Goal: Task Accomplishment & Management: Use online tool/utility

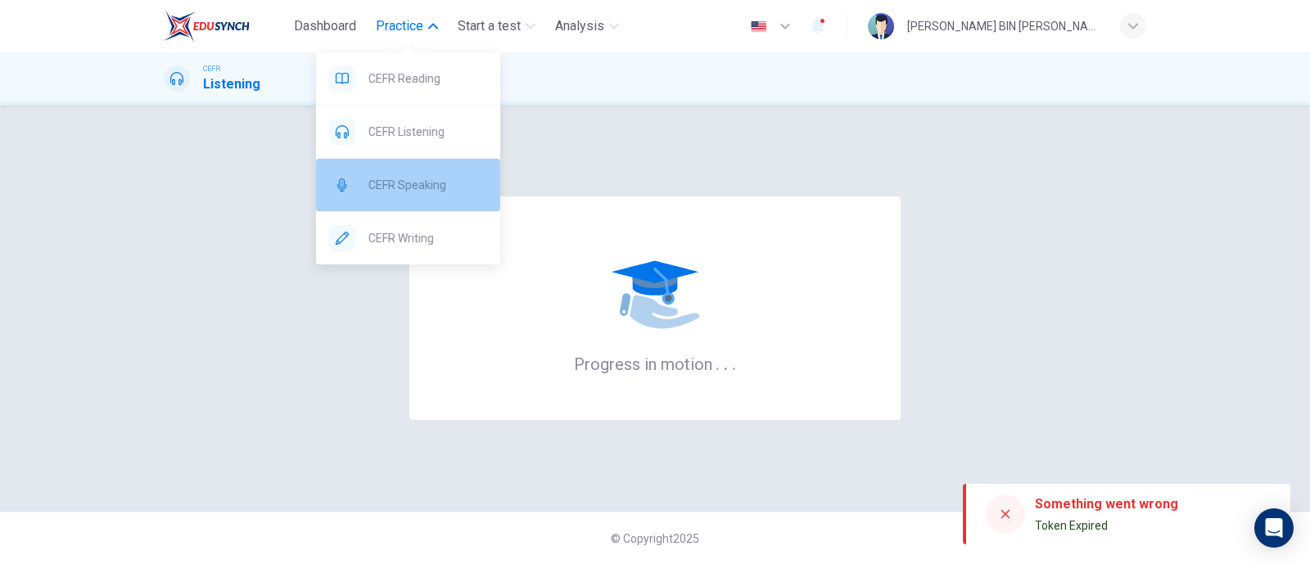
click at [422, 189] on span "CEFR Speaking" at bounding box center [427, 185] width 119 height 20
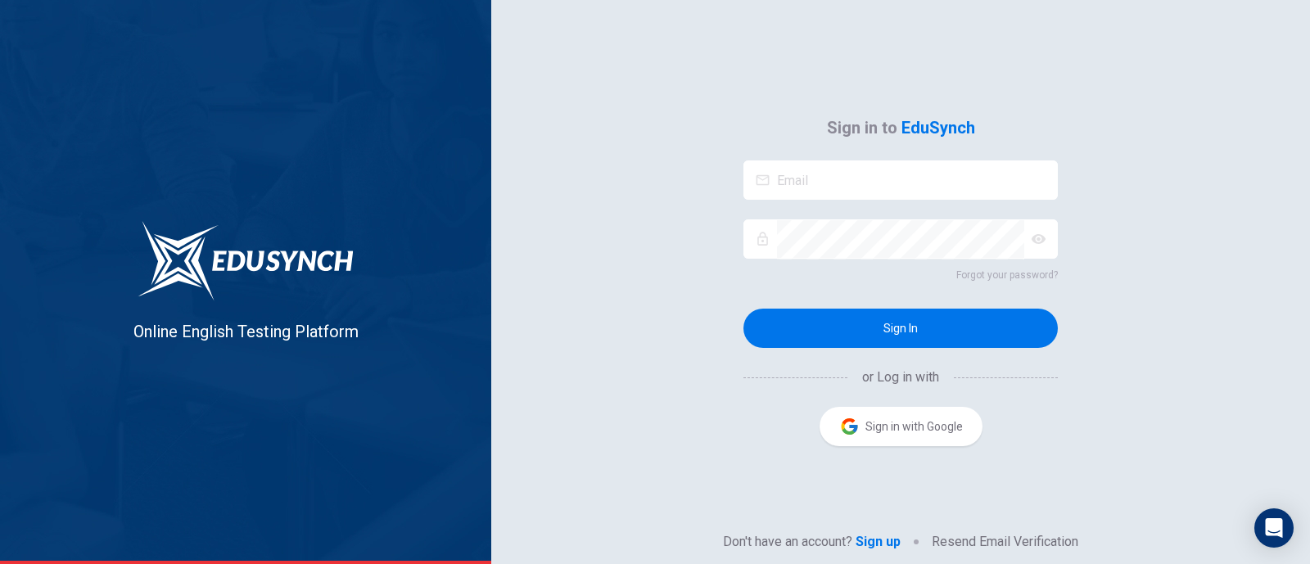
type input "[EMAIL_ADDRESS][DOMAIN_NAME]"
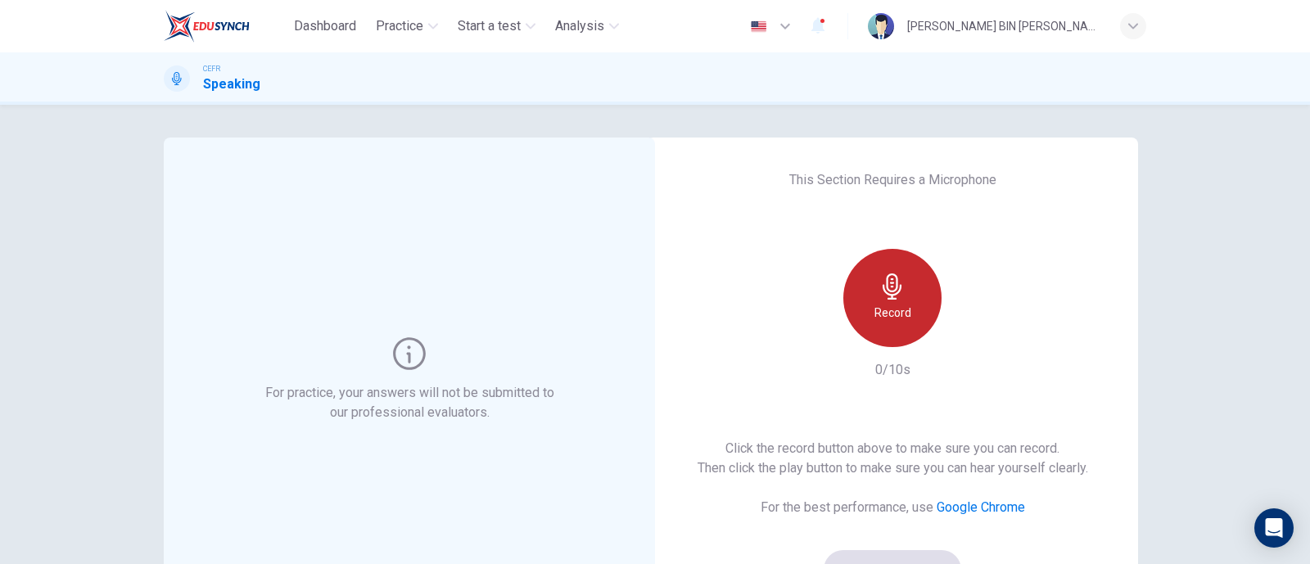
click at [887, 315] on h6 "Record" at bounding box center [892, 313] width 37 height 20
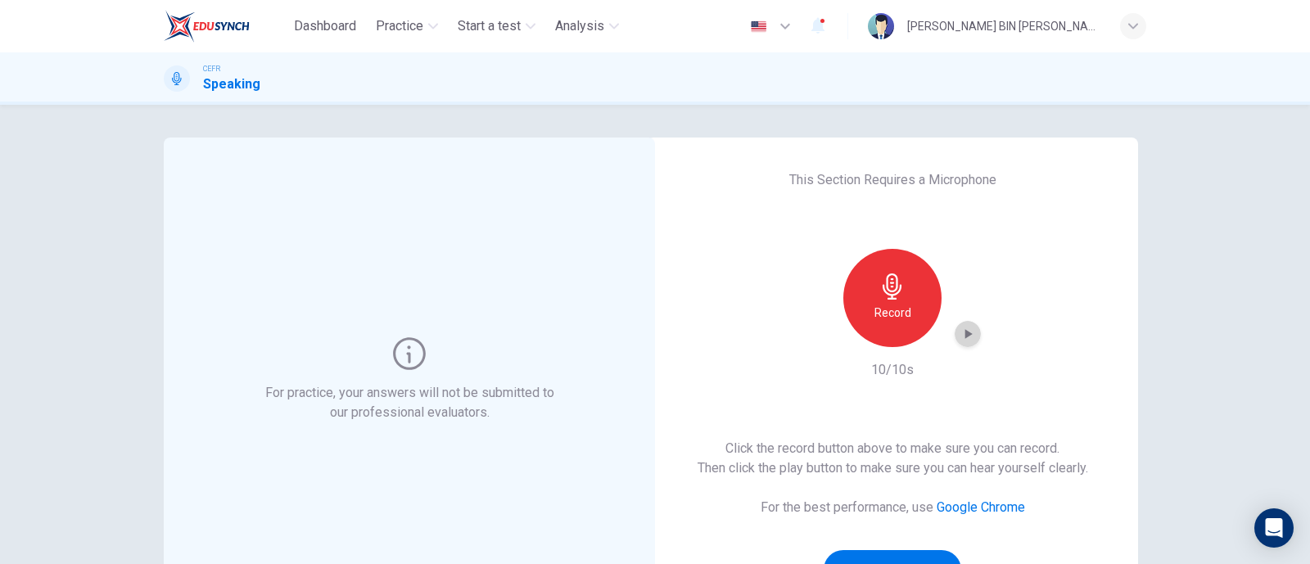
click at [960, 340] on icon "button" at bounding box center [968, 334] width 16 height 16
click at [875, 328] on div "Record" at bounding box center [892, 298] width 98 height 98
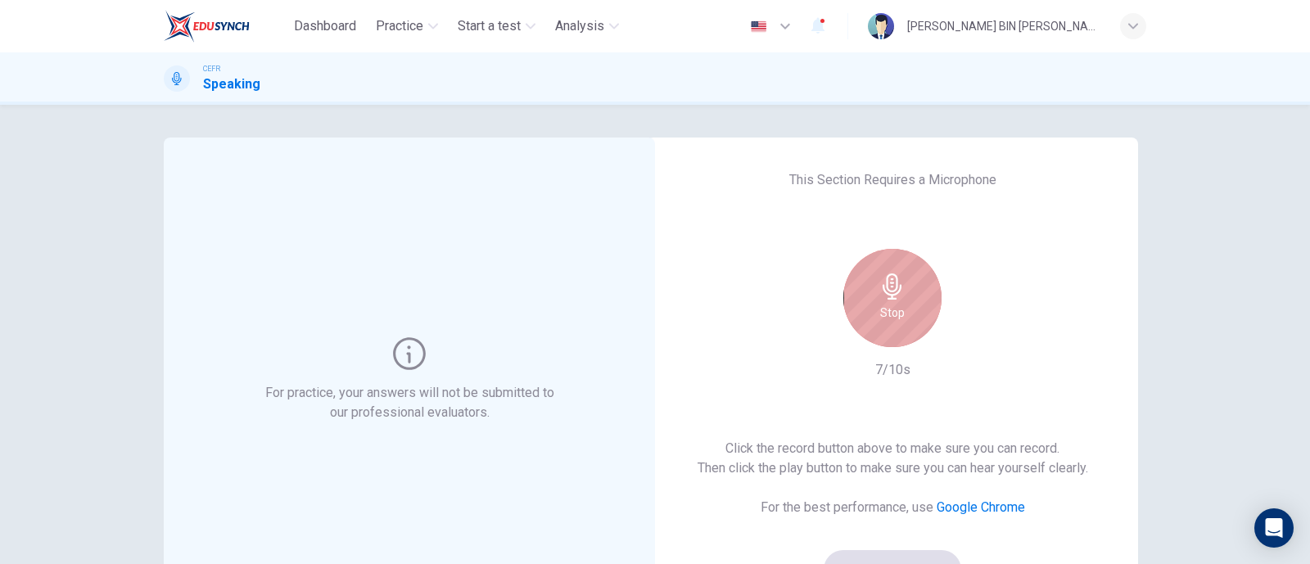
click at [914, 324] on div "Stop" at bounding box center [892, 298] width 98 height 98
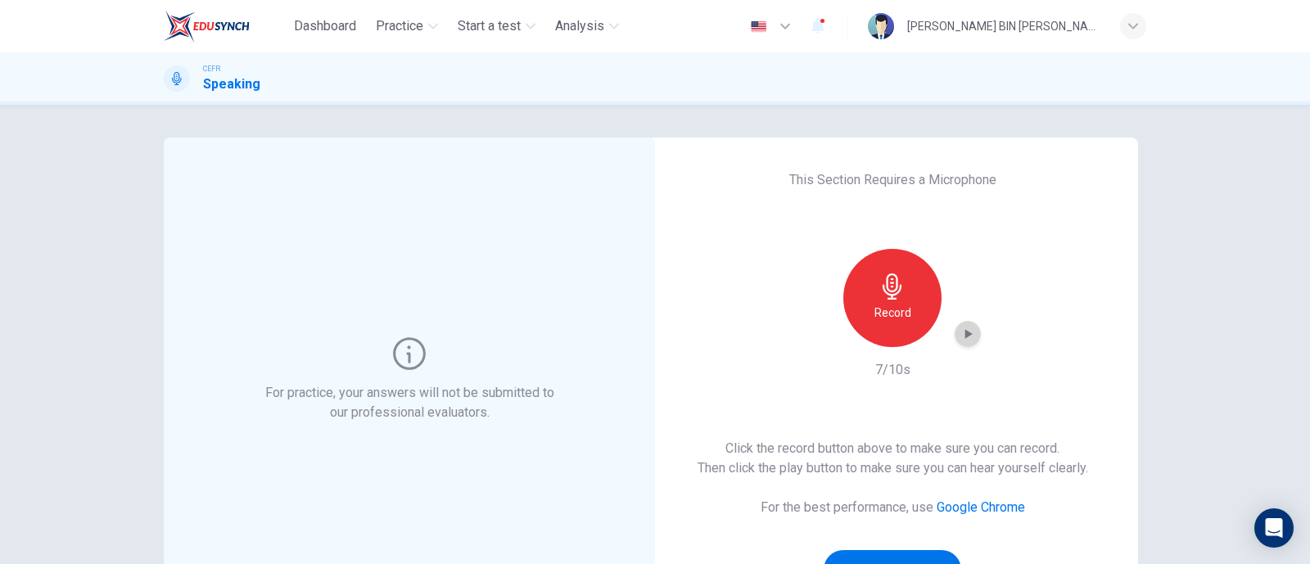
click at [964, 337] on icon "button" at bounding box center [968, 334] width 16 height 16
click at [876, 314] on h6 "Record" at bounding box center [892, 313] width 37 height 20
click at [965, 326] on icon "button" at bounding box center [968, 334] width 16 height 16
click at [964, 337] on icon "button" at bounding box center [968, 334] width 16 height 16
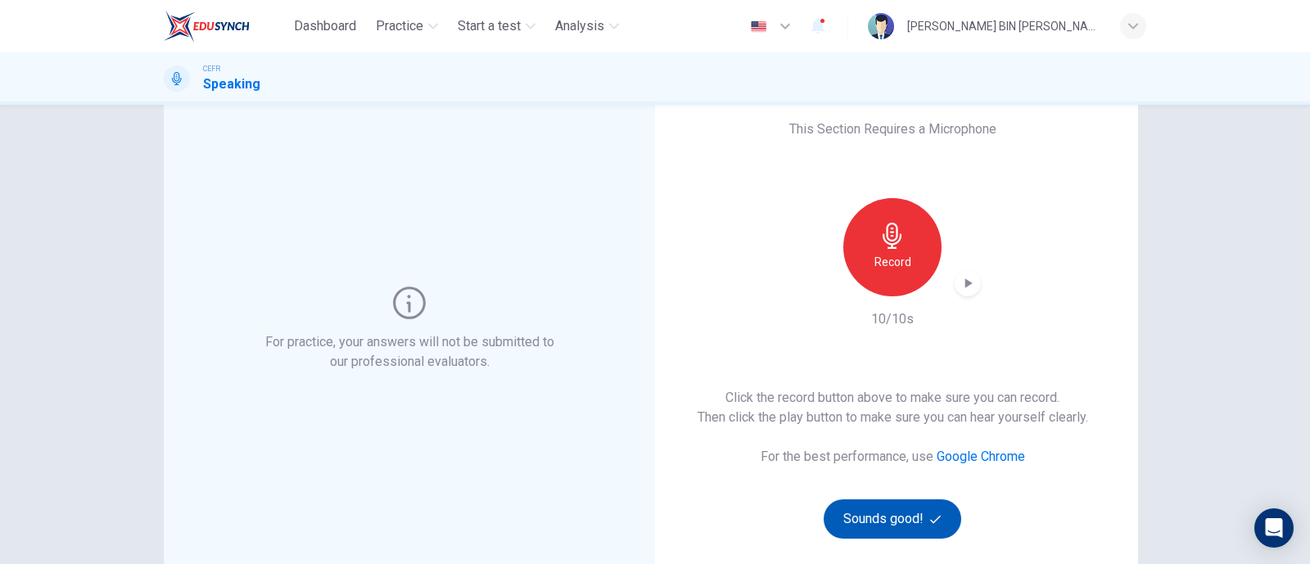
click at [887, 513] on button "Sounds good!" at bounding box center [893, 518] width 138 height 39
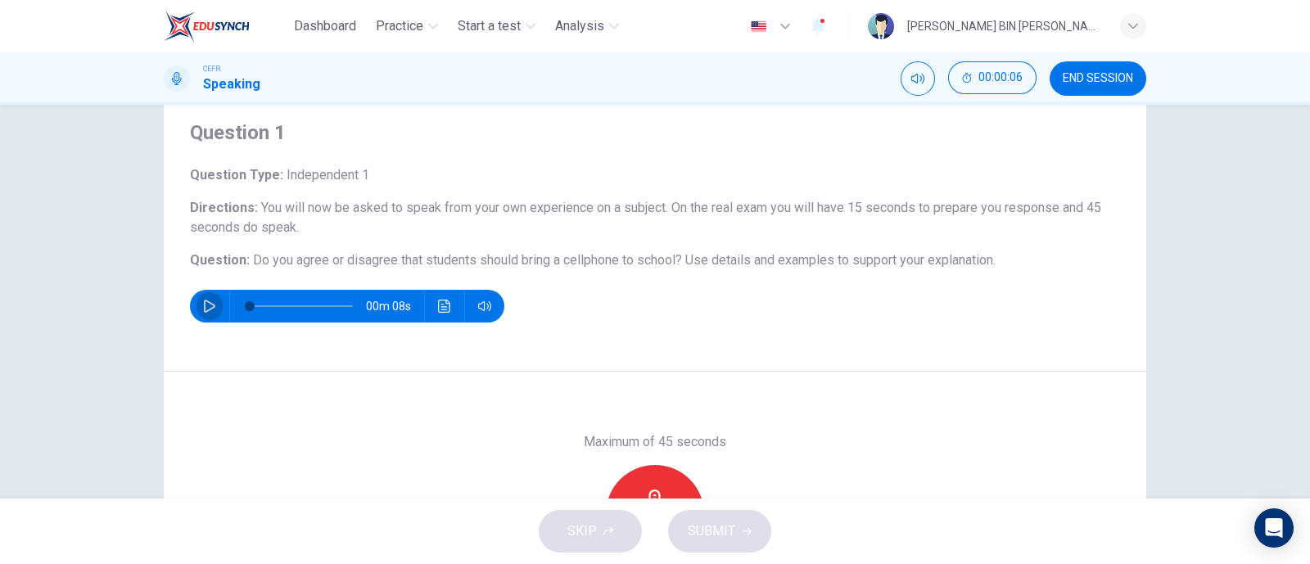
click at [203, 305] on icon "button" at bounding box center [209, 306] width 13 height 13
click at [205, 305] on icon "button" at bounding box center [209, 306] width 9 height 10
click at [203, 305] on icon "button" at bounding box center [209, 306] width 13 height 13
click at [203, 304] on icon "button" at bounding box center [209, 306] width 13 height 13
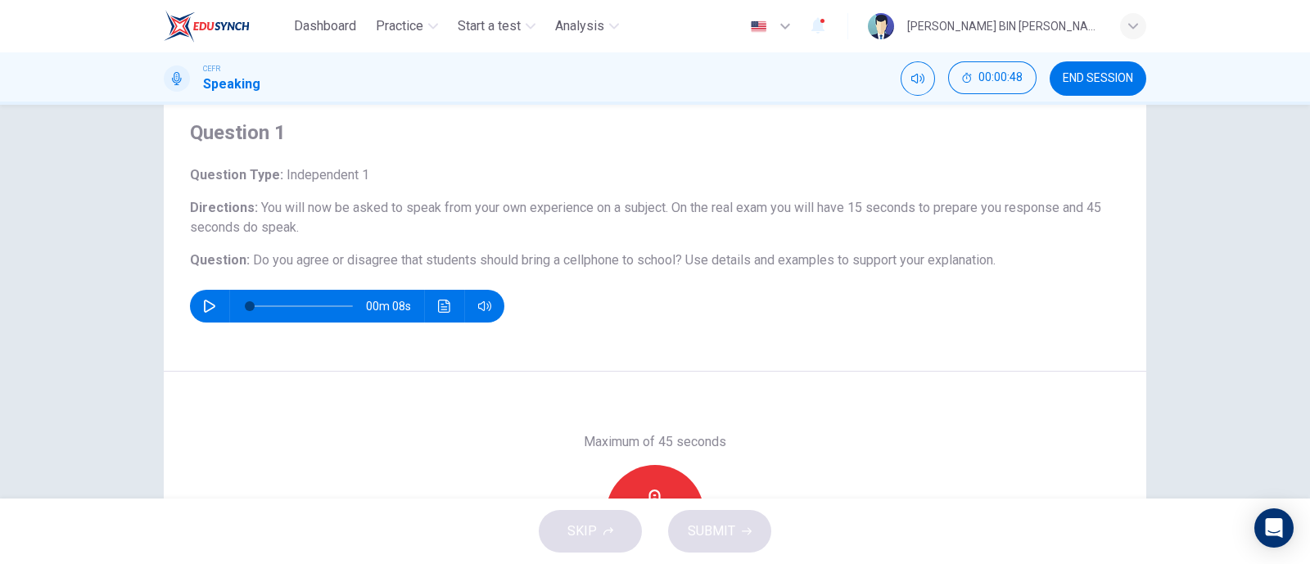
click at [203, 302] on icon "button" at bounding box center [209, 306] width 13 height 13
click at [205, 302] on icon "button" at bounding box center [209, 306] width 9 height 10
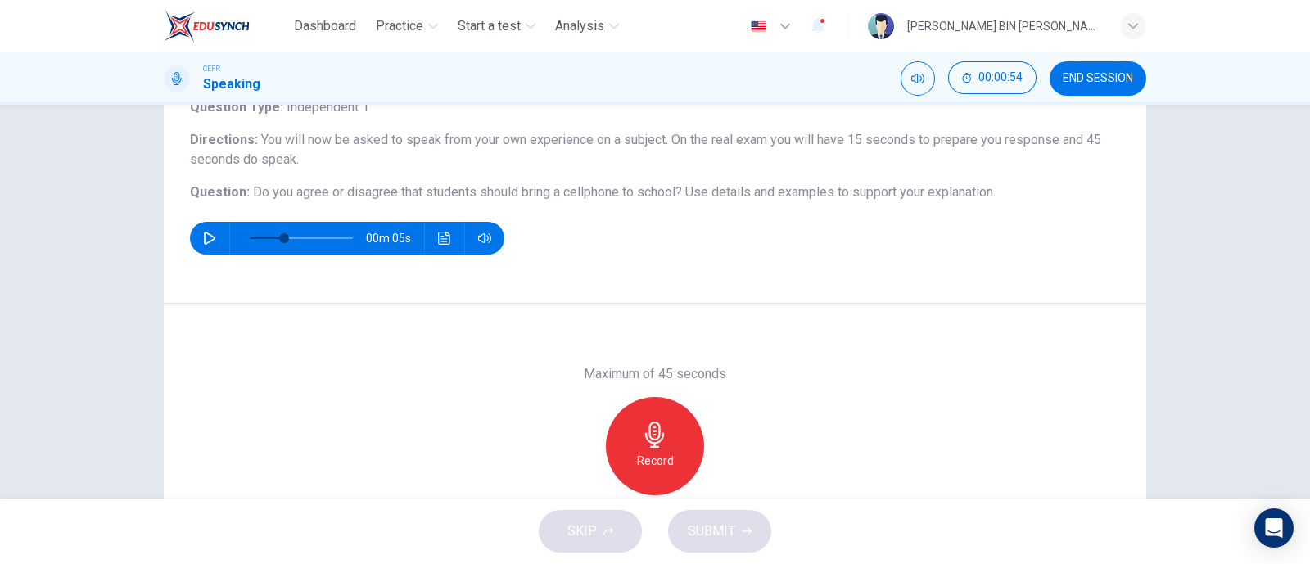
scroll to position [126, 0]
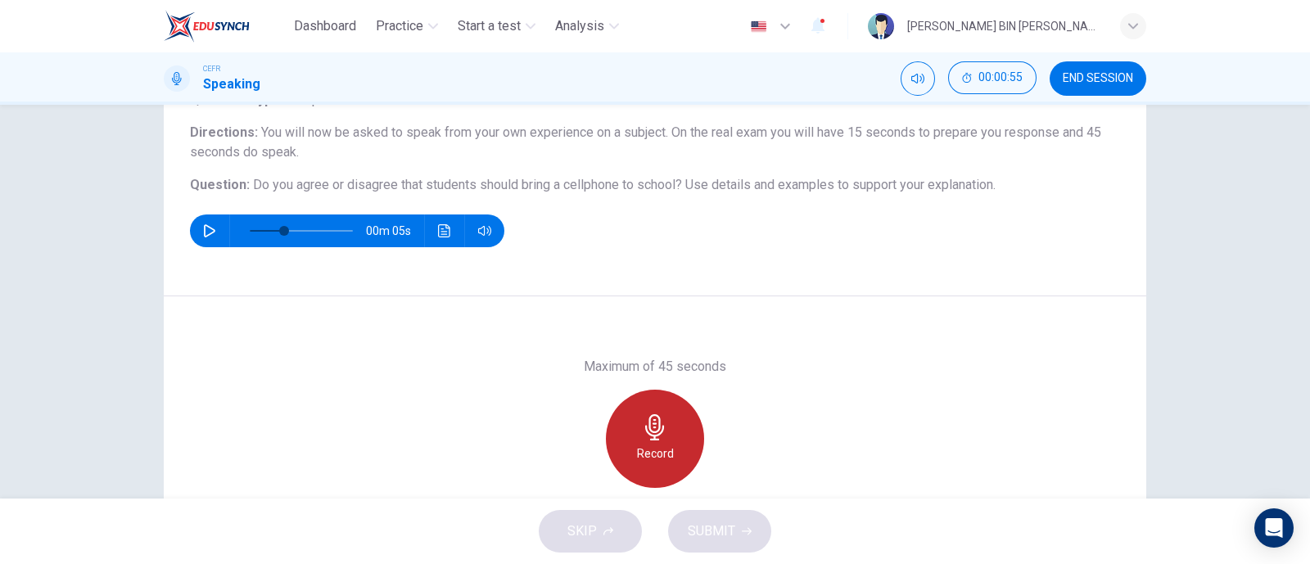
click at [675, 428] on div "Record" at bounding box center [655, 439] width 98 height 98
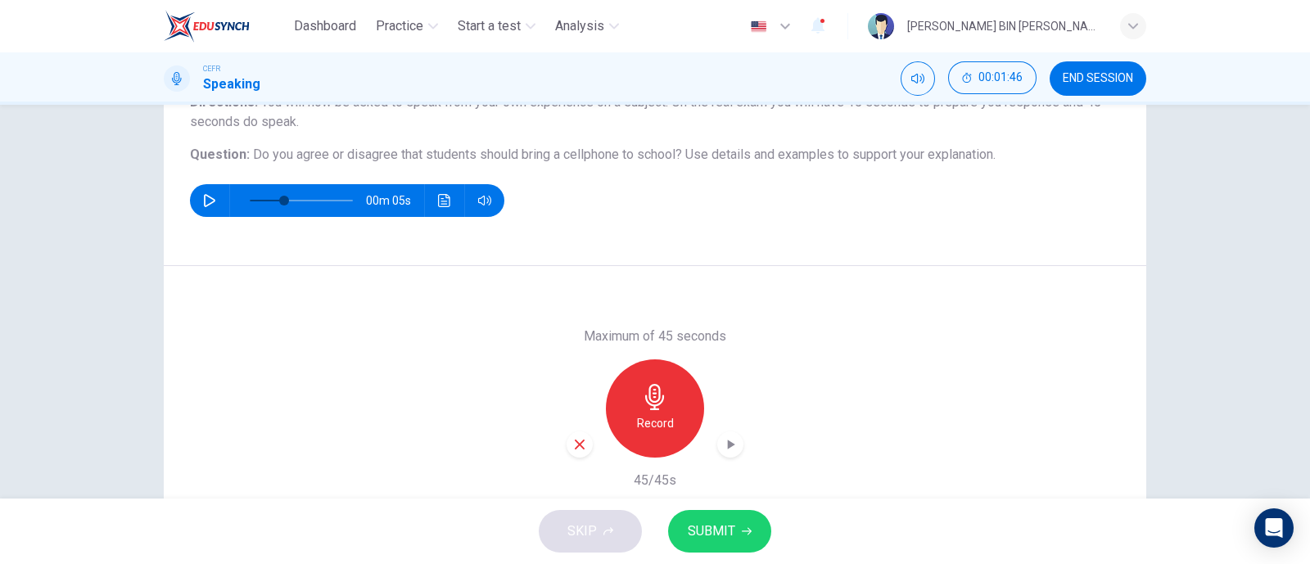
scroll to position [167, 0]
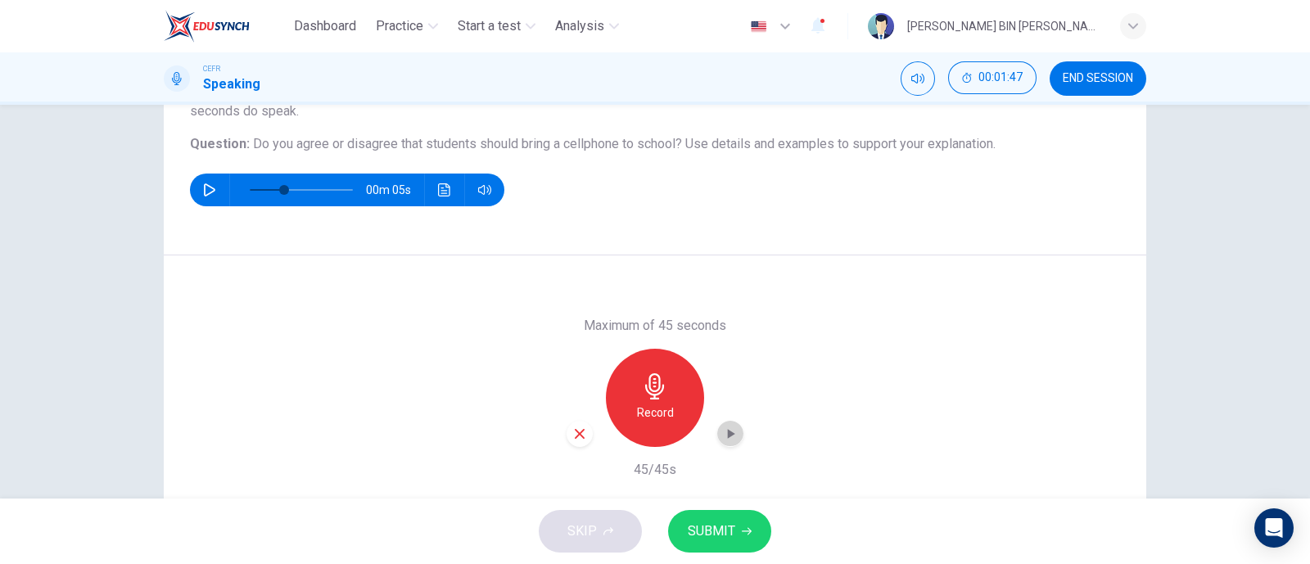
click at [725, 443] on div "button" at bounding box center [730, 434] width 26 height 26
click at [584, 434] on div "button" at bounding box center [580, 434] width 26 height 26
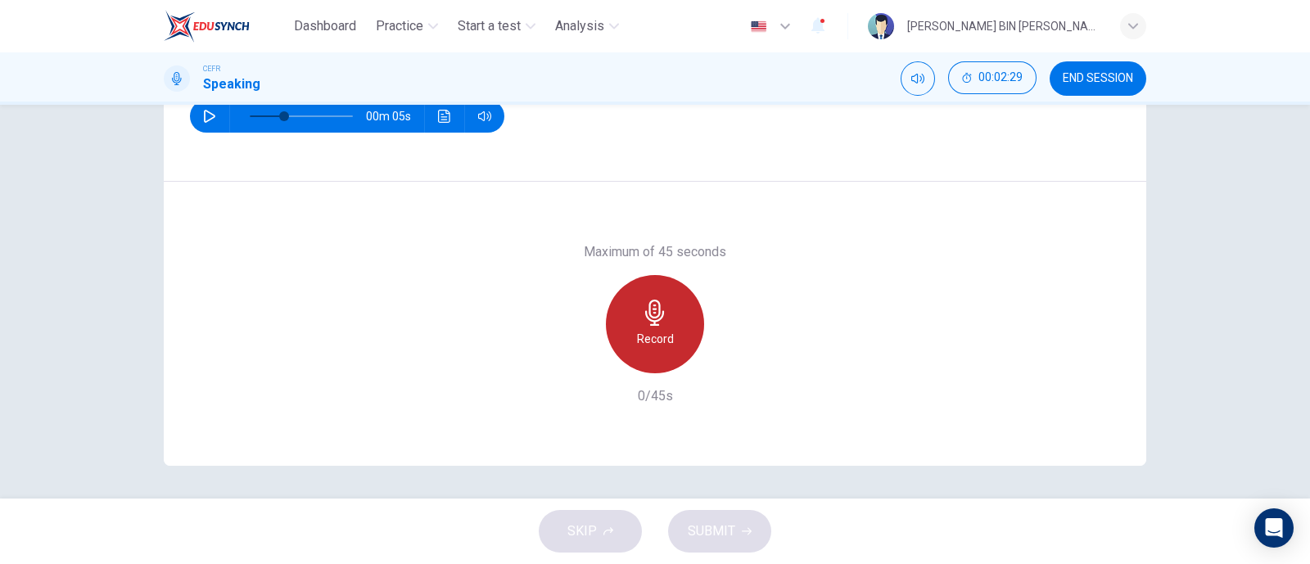
click at [653, 370] on div "Record" at bounding box center [655, 324] width 98 height 98
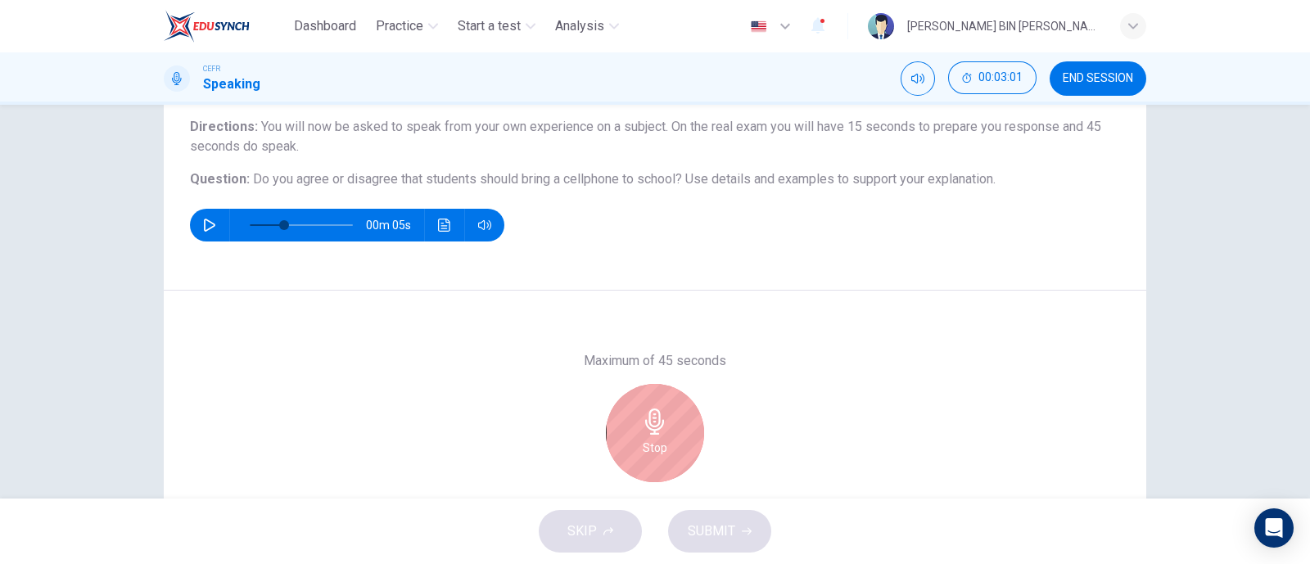
scroll to position [133, 0]
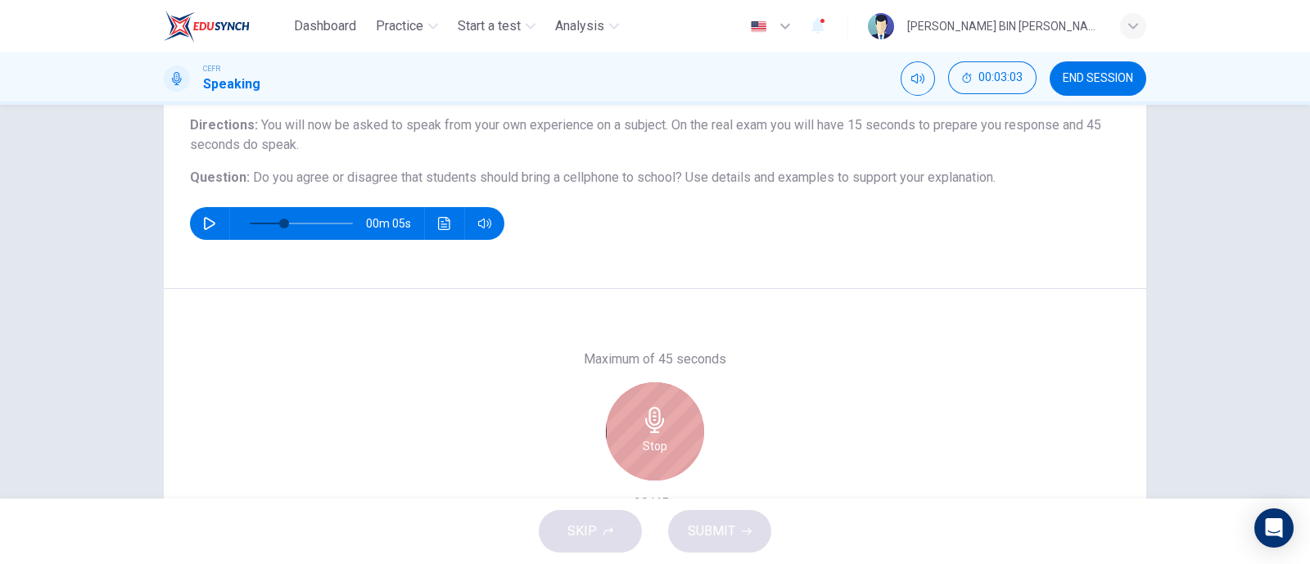
click at [642, 408] on icon "button" at bounding box center [655, 420] width 26 height 26
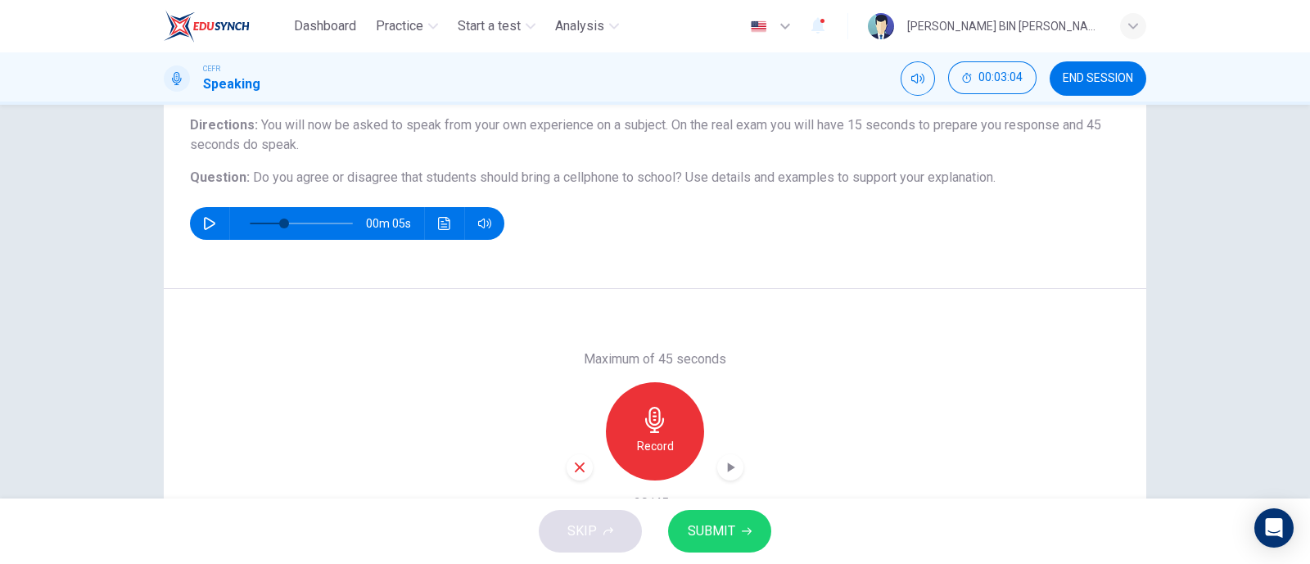
scroll to position [241, 0]
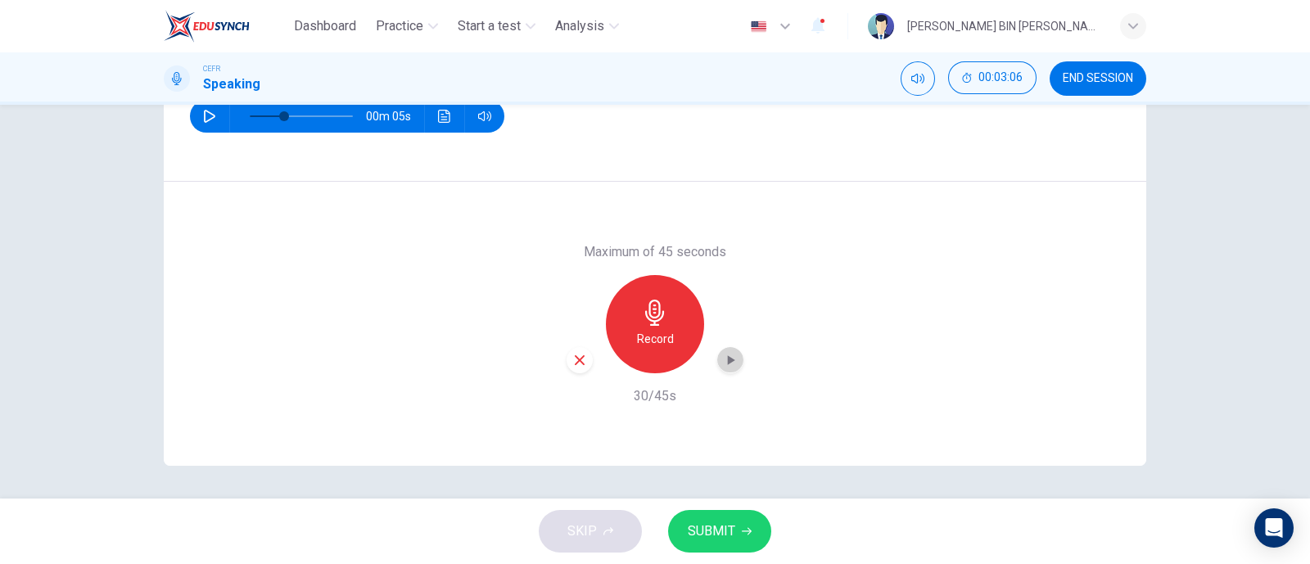
click at [723, 347] on div "button" at bounding box center [730, 360] width 26 height 26
click at [569, 371] on div "button" at bounding box center [580, 360] width 26 height 26
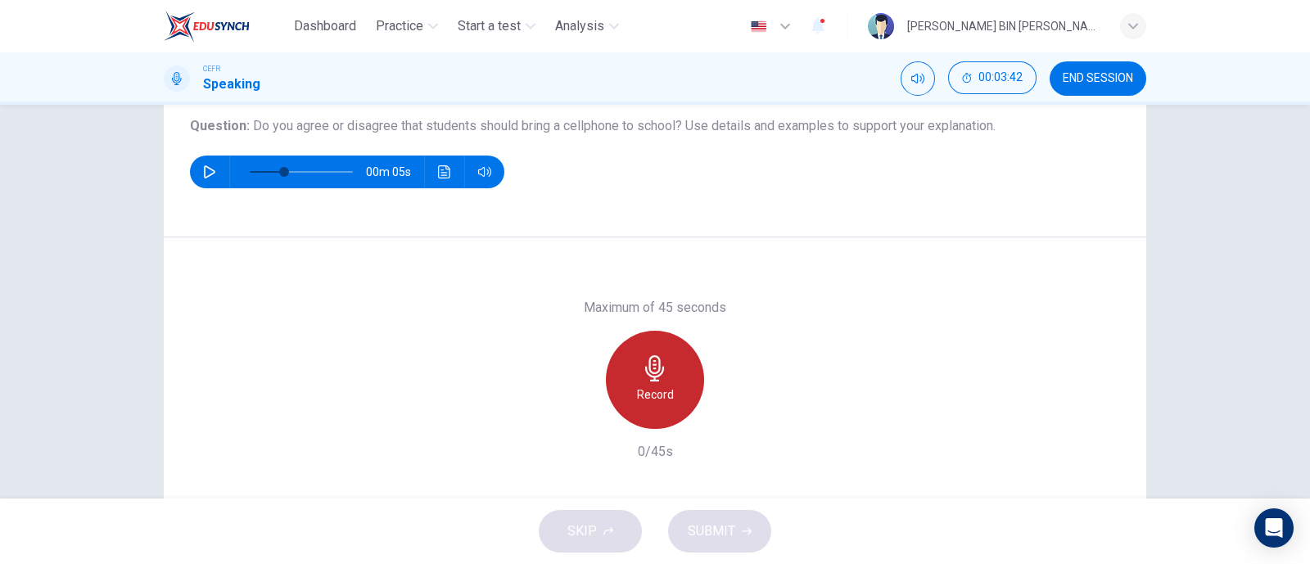
click at [656, 370] on icon "button" at bounding box center [654, 368] width 19 height 26
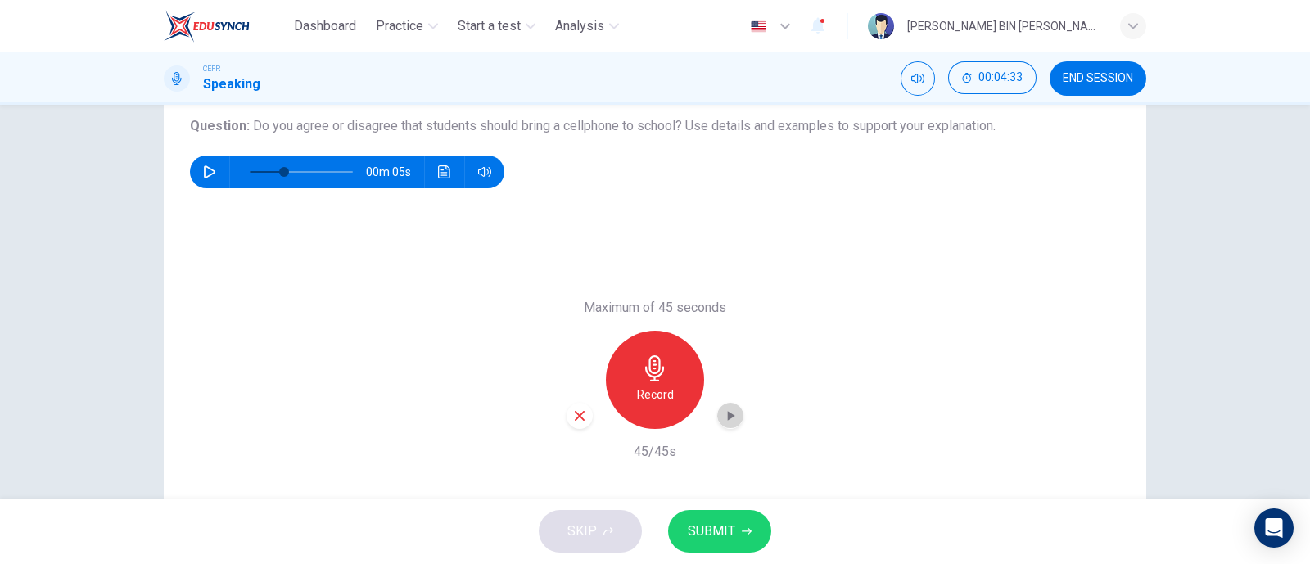
click at [728, 418] on icon "button" at bounding box center [731, 416] width 7 height 10
click at [575, 412] on icon "button" at bounding box center [580, 416] width 10 height 10
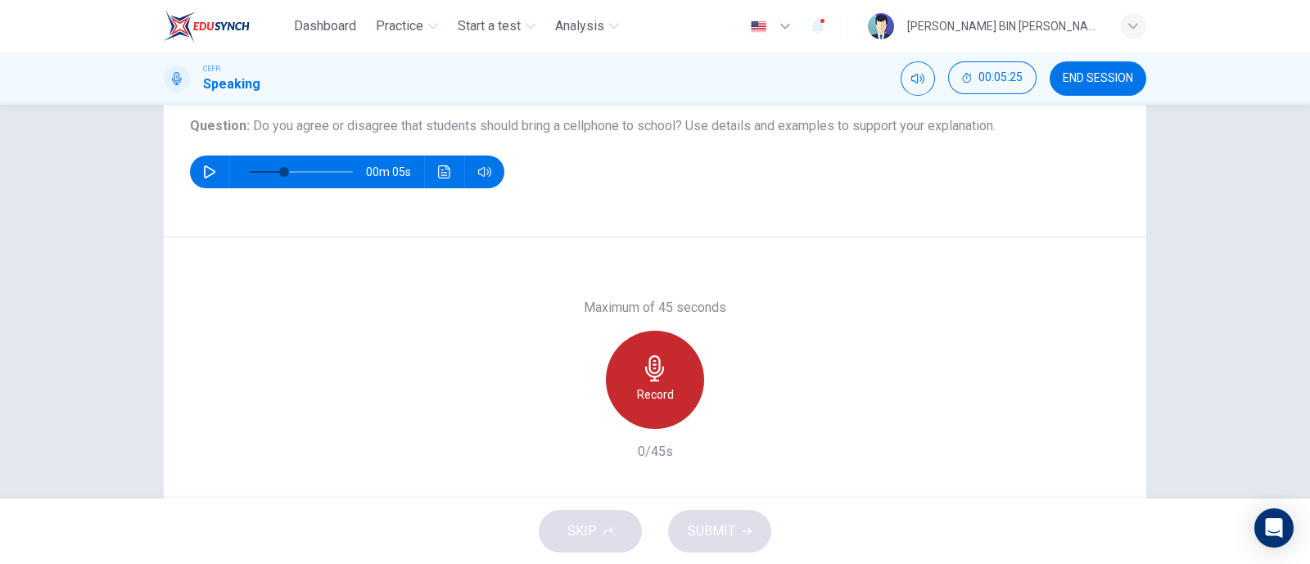
click at [627, 404] on div "Record" at bounding box center [655, 380] width 98 height 98
click at [622, 397] on div "Record" at bounding box center [655, 380] width 98 height 98
click at [637, 398] on div "Stop" at bounding box center [655, 380] width 98 height 98
click at [650, 386] on h6 "Record" at bounding box center [655, 395] width 37 height 20
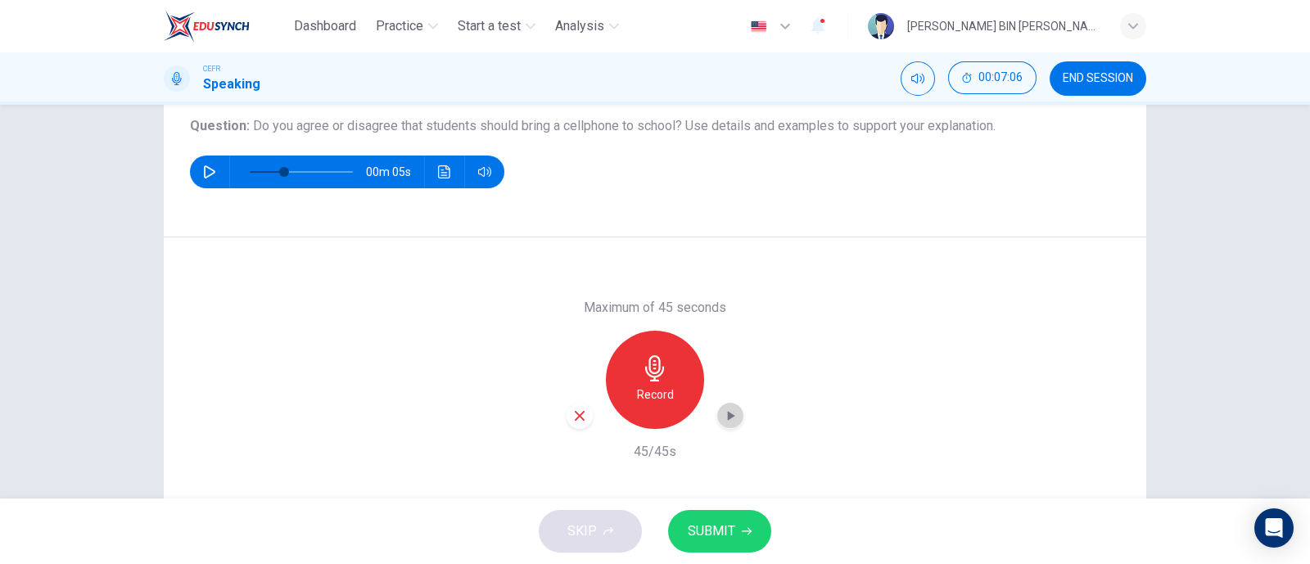
click at [730, 413] on icon "button" at bounding box center [730, 416] width 16 height 16
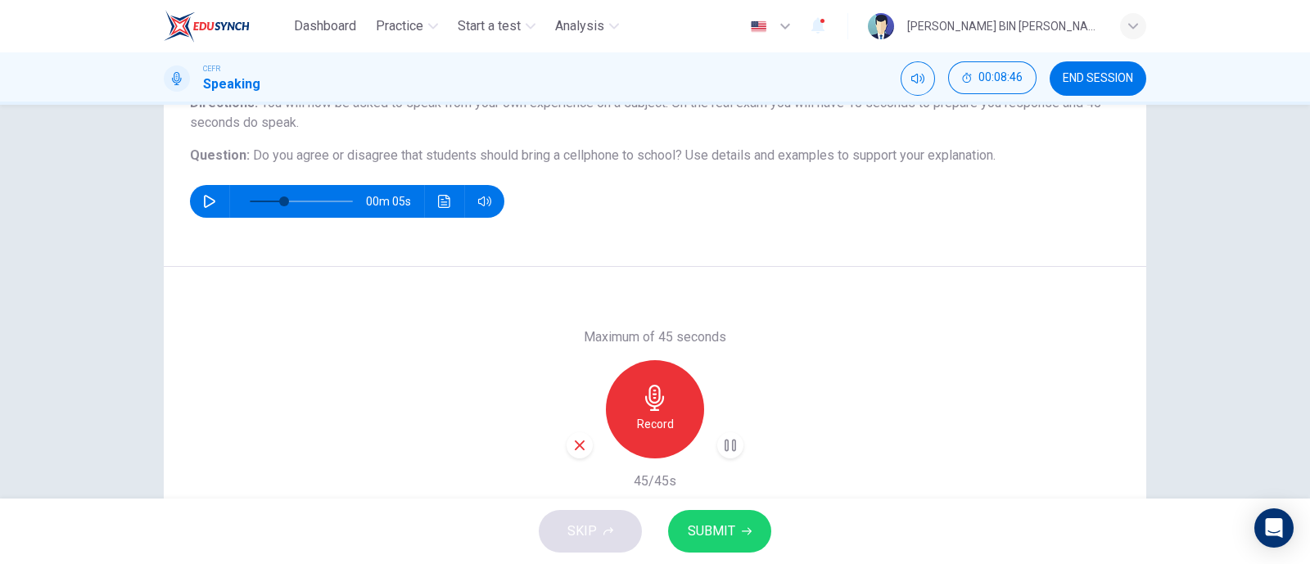
scroll to position [167, 0]
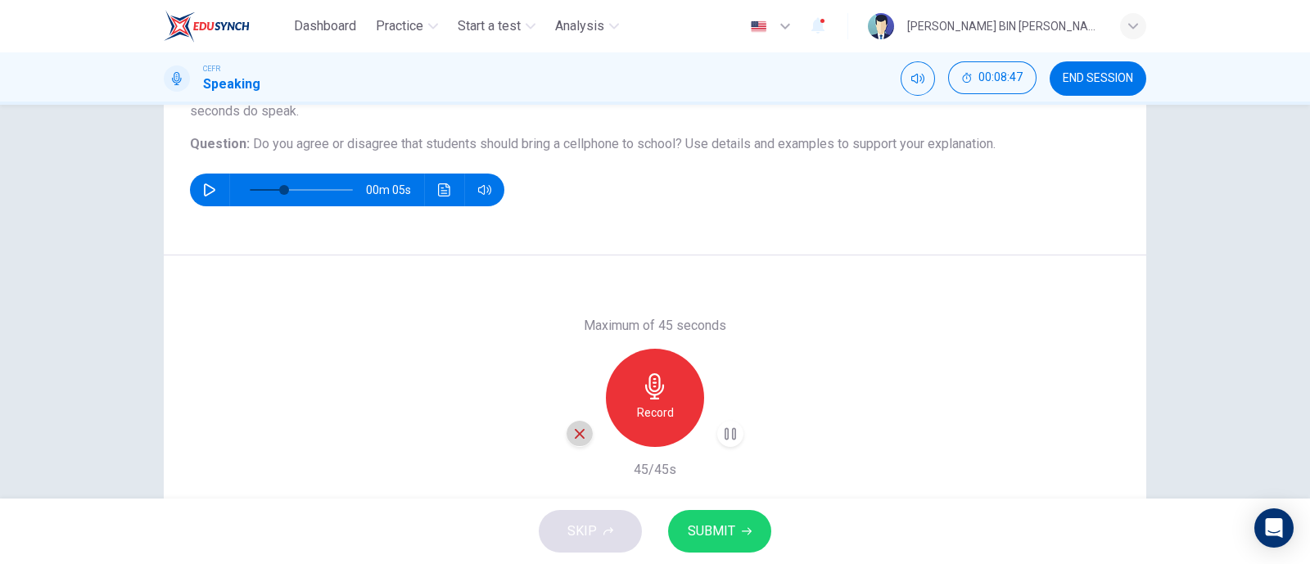
click at [572, 436] on icon "button" at bounding box center [579, 434] width 15 height 15
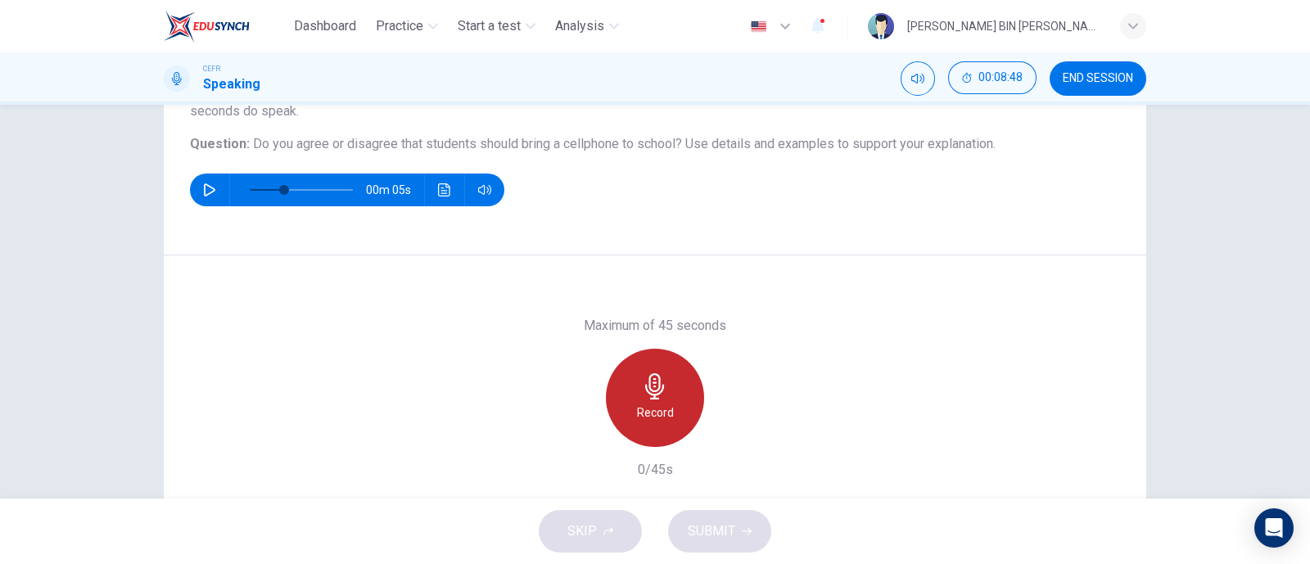
click at [638, 420] on h6 "Record" at bounding box center [655, 413] width 37 height 20
click at [643, 420] on h6 "Stop" at bounding box center [655, 413] width 25 height 20
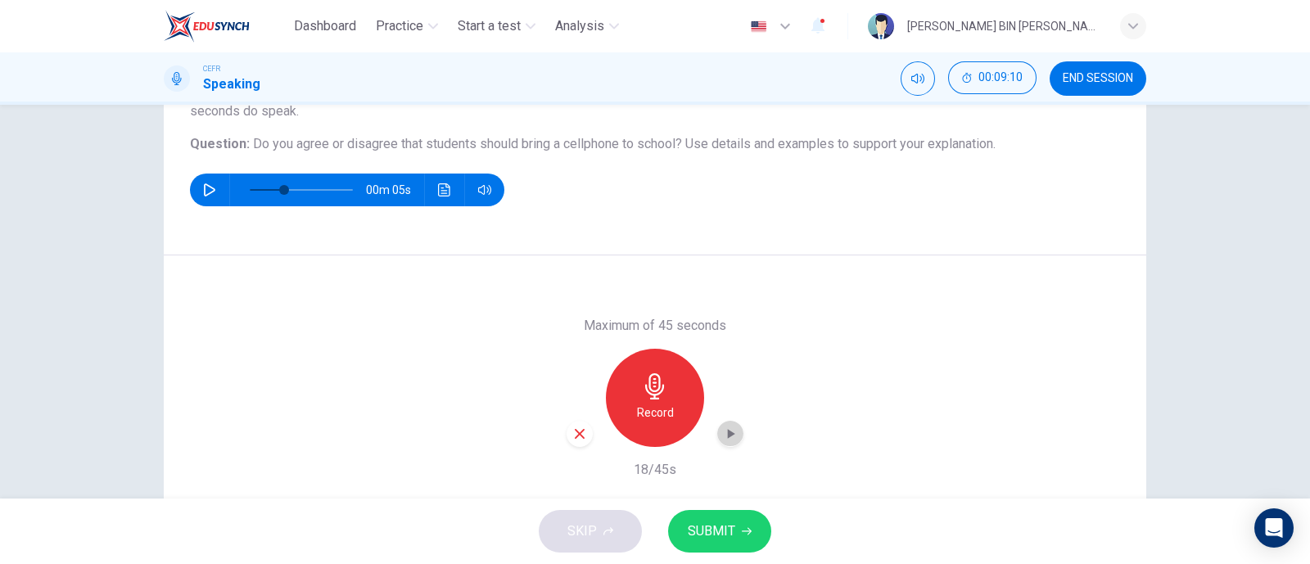
click at [717, 429] on div "button" at bounding box center [730, 434] width 26 height 26
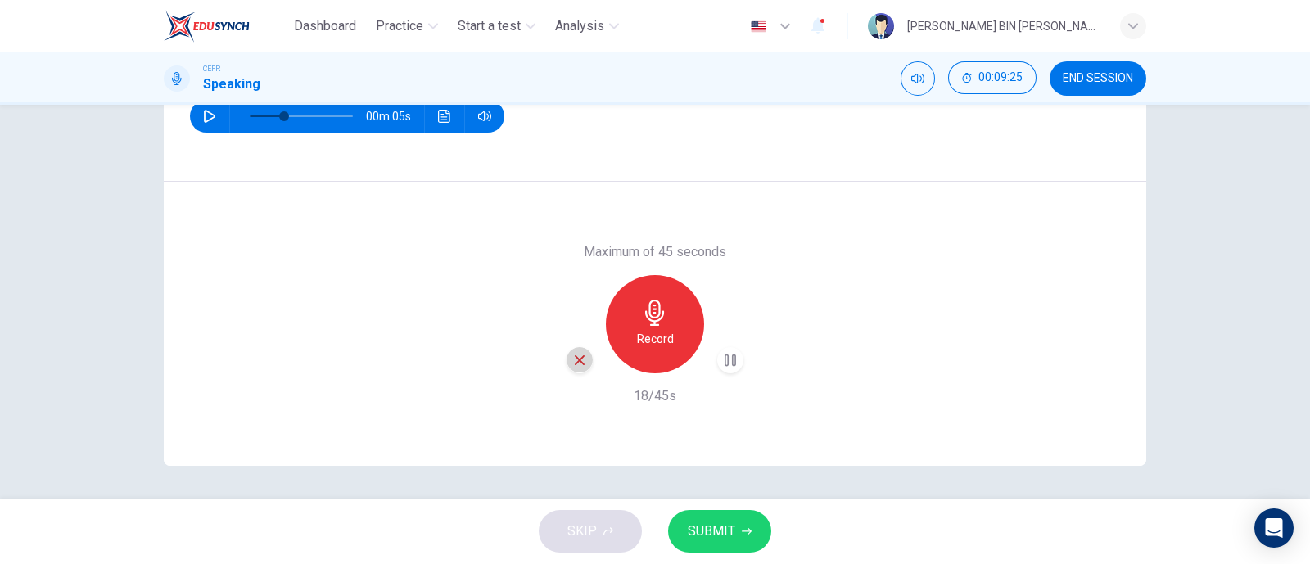
click at [576, 359] on icon "button" at bounding box center [580, 360] width 10 height 10
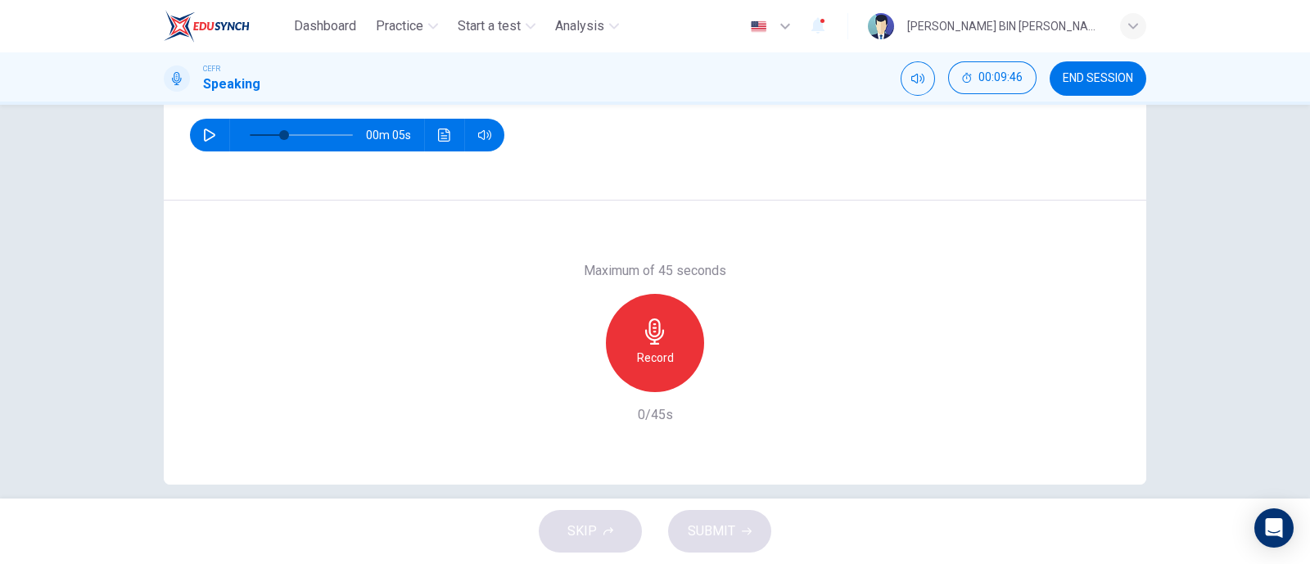
scroll to position [231, 0]
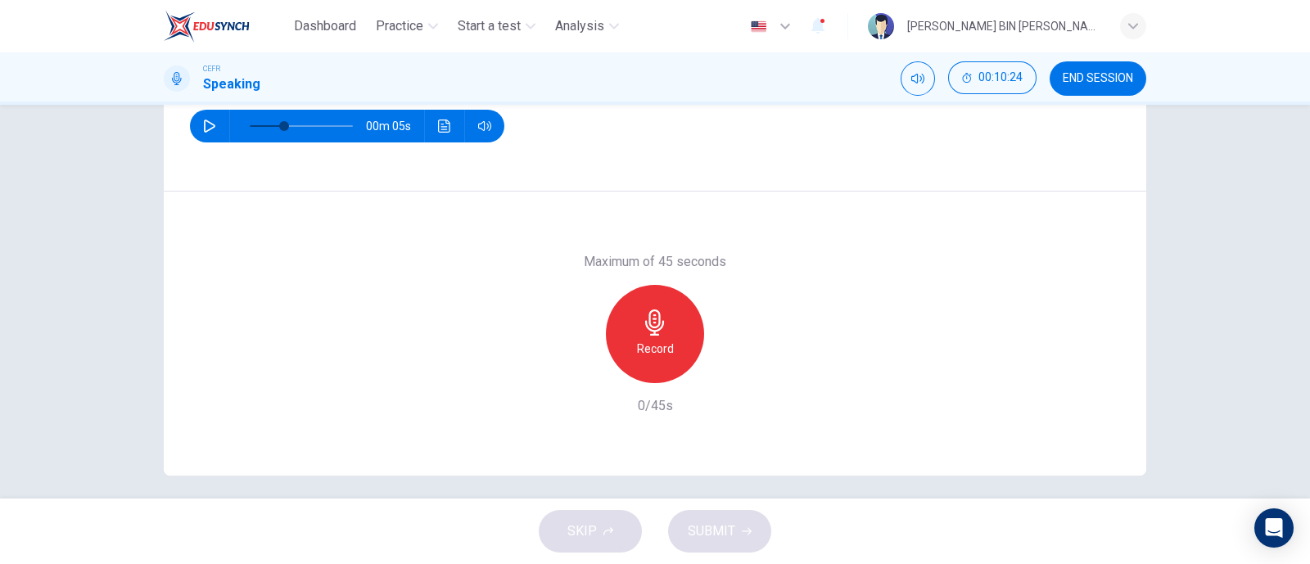
click at [656, 339] on h6 "Record" at bounding box center [655, 349] width 37 height 20
click at [656, 339] on h6 "Stop" at bounding box center [655, 349] width 25 height 20
click at [717, 366] on div "button" at bounding box center [730, 370] width 26 height 26
click at [575, 369] on icon "button" at bounding box center [580, 370] width 10 height 10
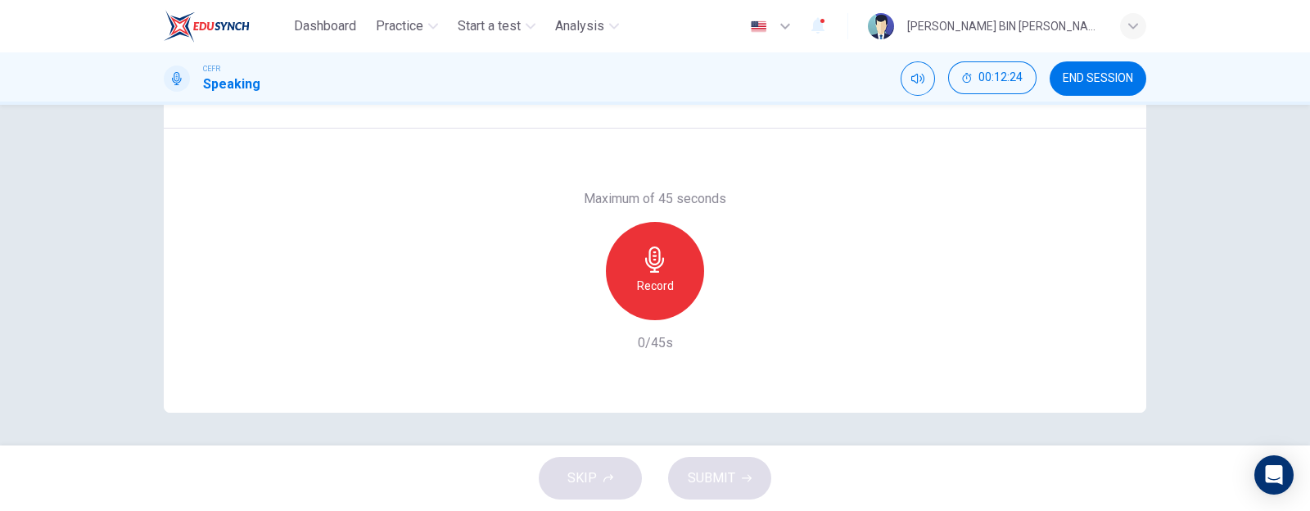
scroll to position [0, 0]
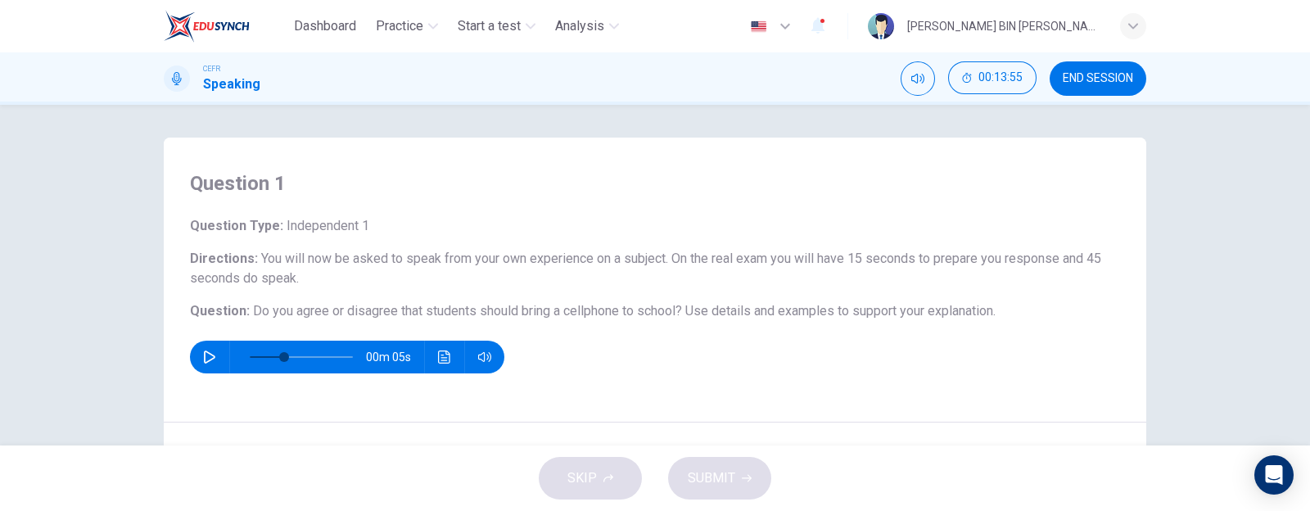
click at [280, 182] on h4 "Question 1" at bounding box center [655, 183] width 930 height 26
drag, startPoint x: 280, startPoint y: 182, endPoint x: 182, endPoint y: 185, distance: 98.3
click at [182, 185] on div "Question 1 Question Type : Independent 1 Directions : You will now be asked to …" at bounding box center [655, 280] width 983 height 285
drag, startPoint x: 187, startPoint y: 186, endPoint x: 278, endPoint y: 182, distance: 91.0
click at [278, 182] on h4 "Question 1" at bounding box center [655, 183] width 930 height 26
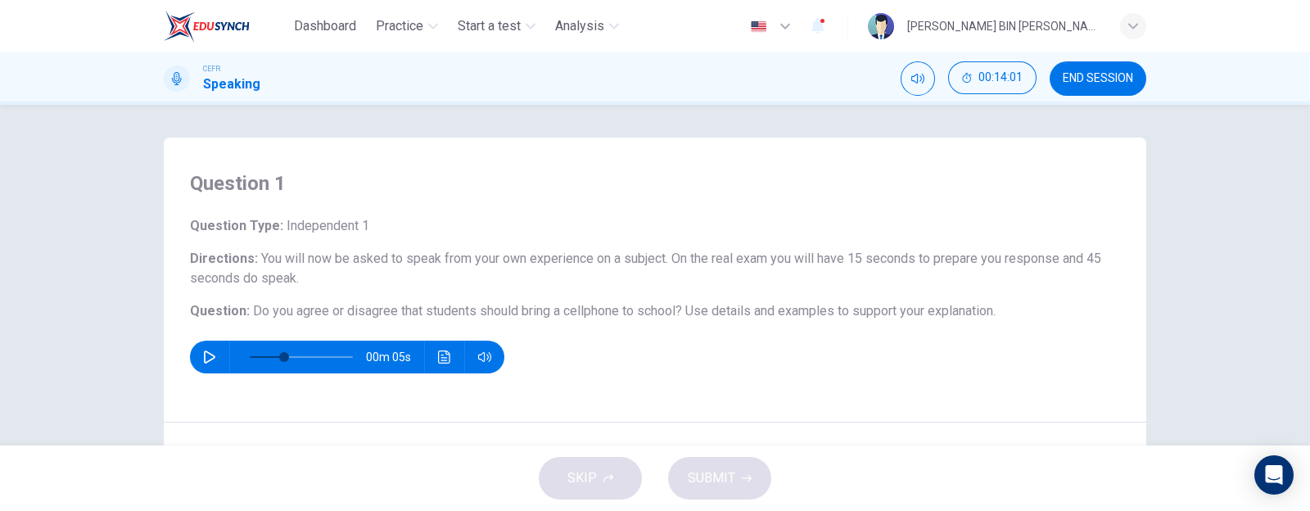
drag, startPoint x: 278, startPoint y: 182, endPoint x: 205, endPoint y: 180, distance: 73.7
click at [205, 180] on h4 "Question 1" at bounding box center [655, 183] width 930 height 26
drag, startPoint x: 254, startPoint y: 256, endPoint x: 270, endPoint y: 302, distance: 48.7
click at [270, 302] on div "Question Type : Independent 1 Directions : You will now be asked to speak from …" at bounding box center [655, 294] width 930 height 157
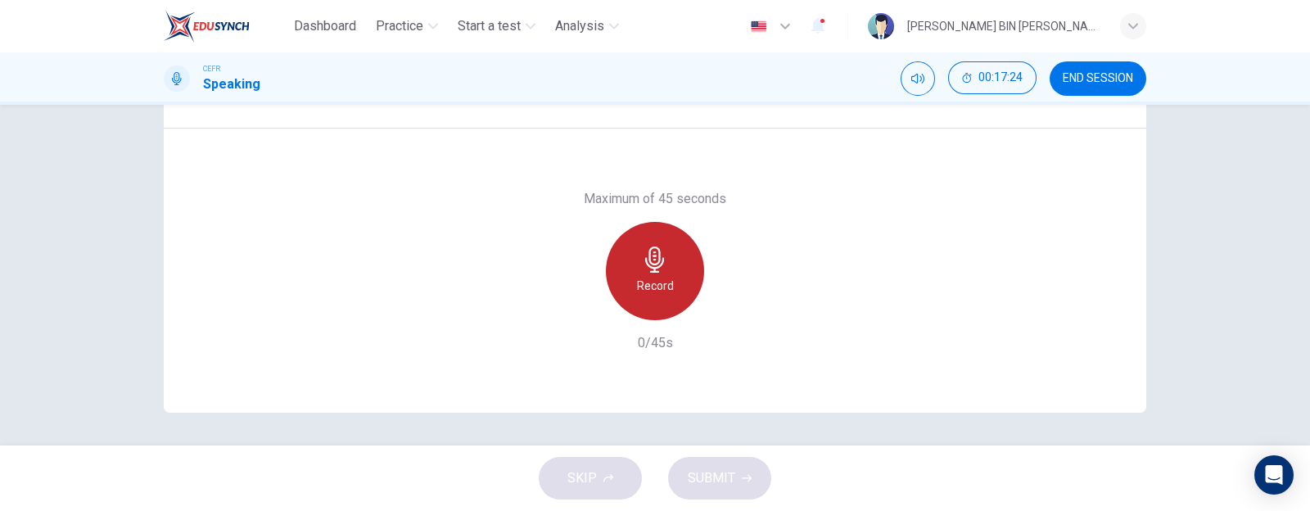
click at [664, 304] on div "Record" at bounding box center [655, 271] width 98 height 98
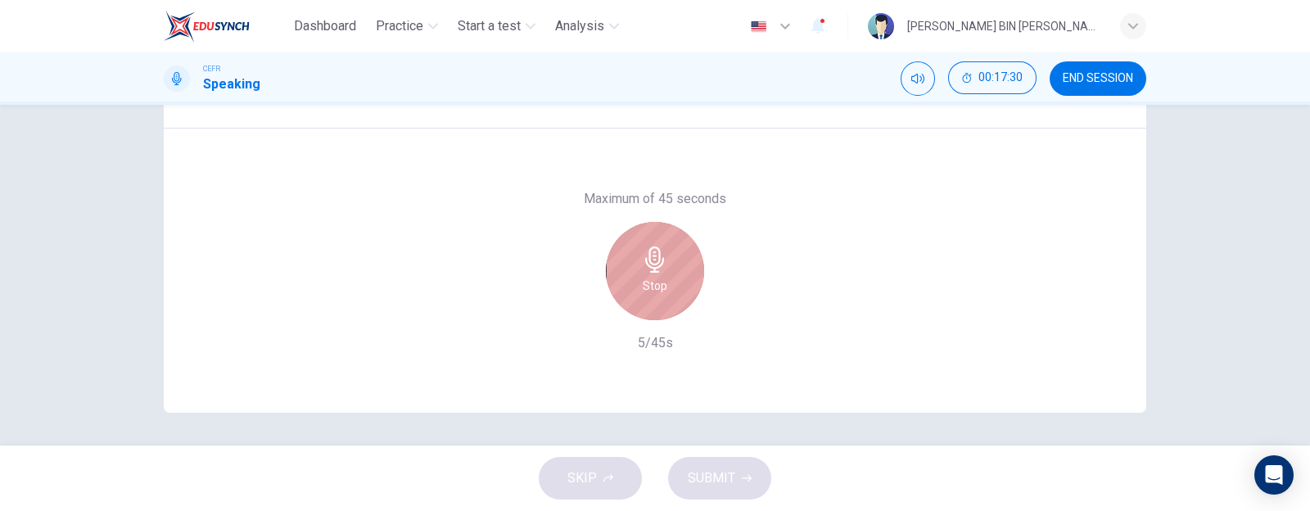
click at [664, 304] on div "Stop" at bounding box center [655, 271] width 98 height 98
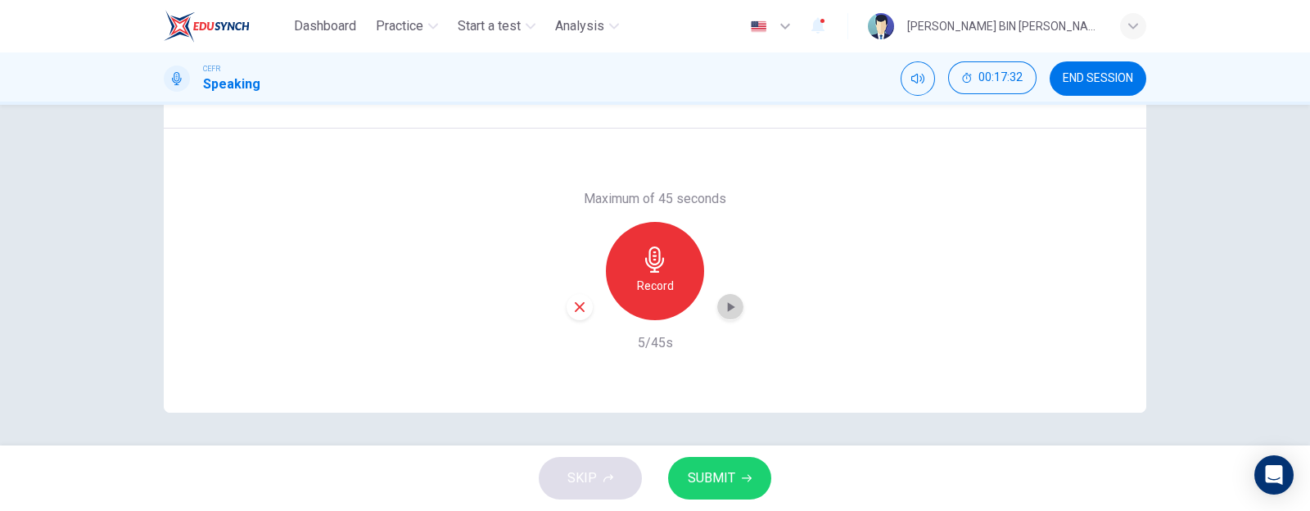
click at [725, 296] on div "button" at bounding box center [730, 307] width 26 height 26
click at [577, 301] on icon "button" at bounding box center [579, 307] width 15 height 15
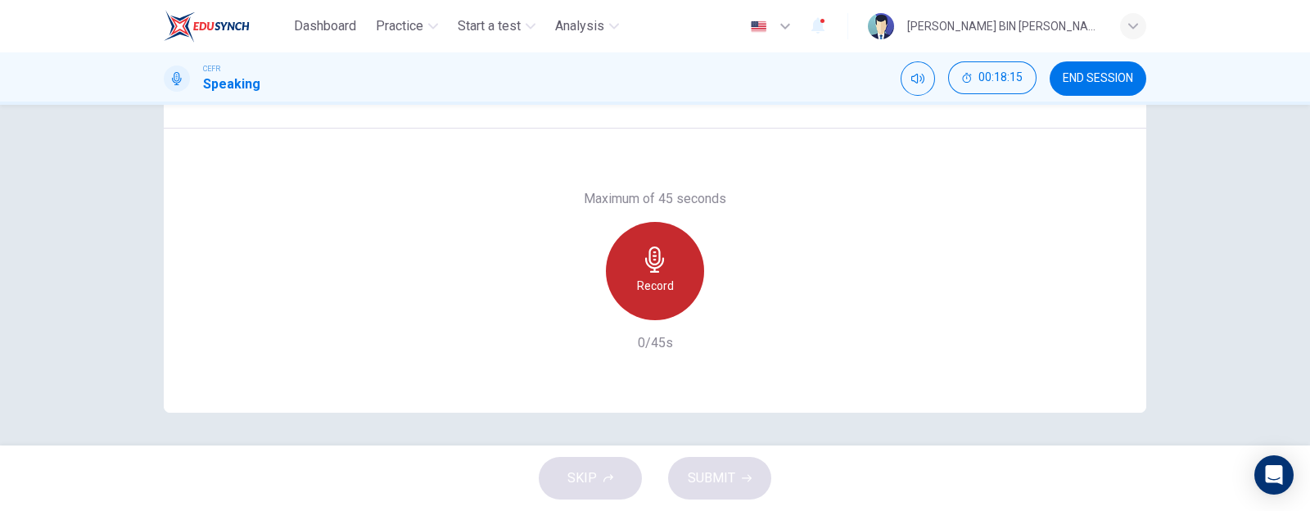
click at [642, 267] on icon "button" at bounding box center [655, 259] width 26 height 26
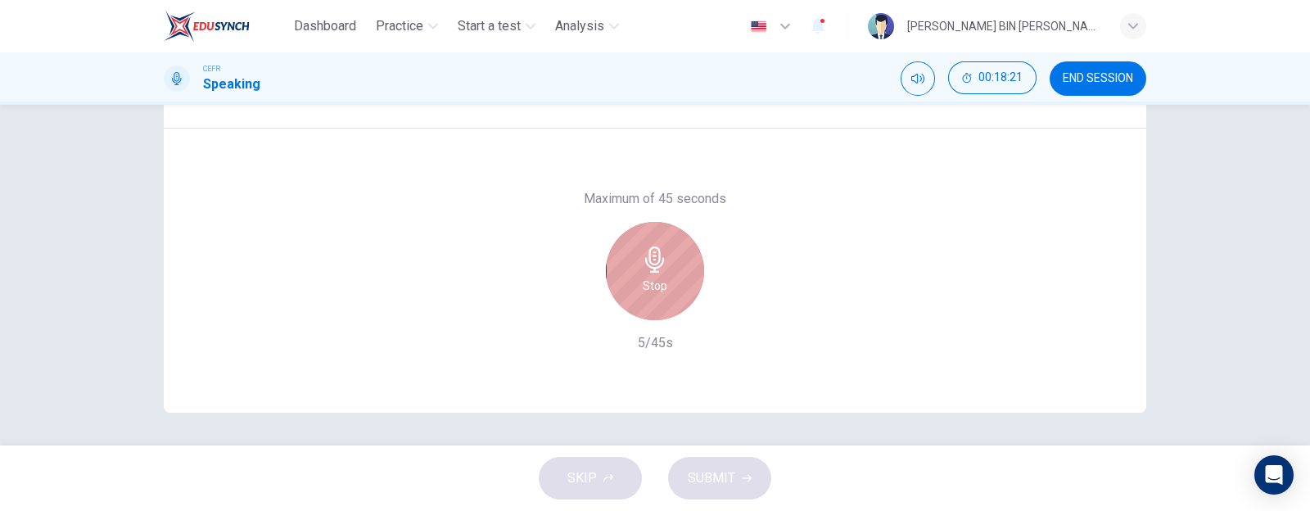
click at [642, 267] on icon "button" at bounding box center [655, 259] width 26 height 26
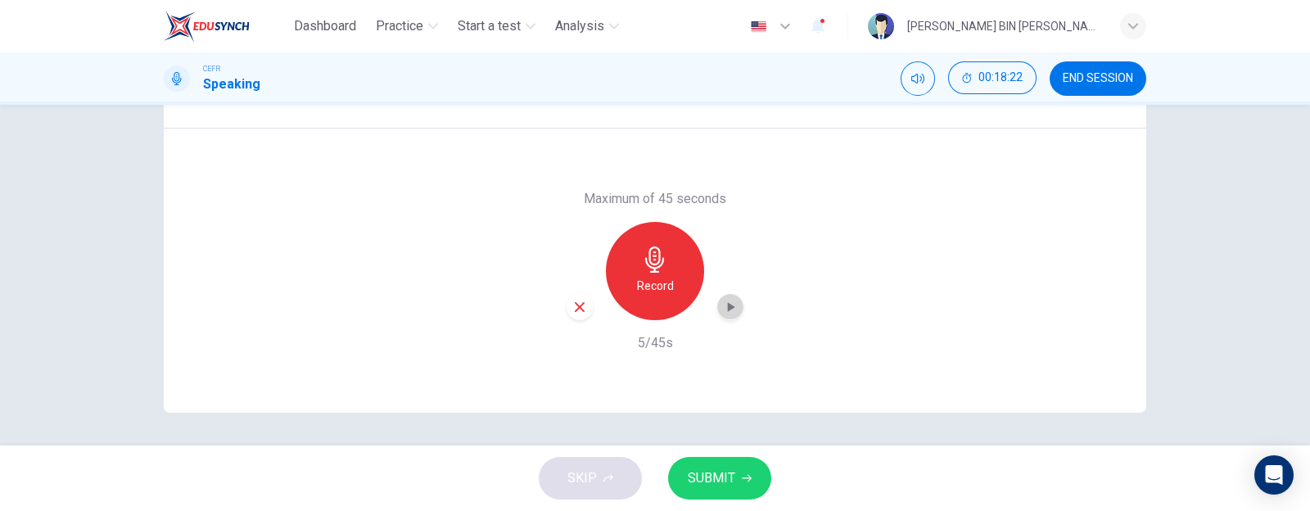
click at [729, 309] on icon "button" at bounding box center [730, 307] width 16 height 16
click at [583, 309] on div "button" at bounding box center [580, 307] width 26 height 26
type input "34"
